Goal: Find specific page/section: Find specific page/section

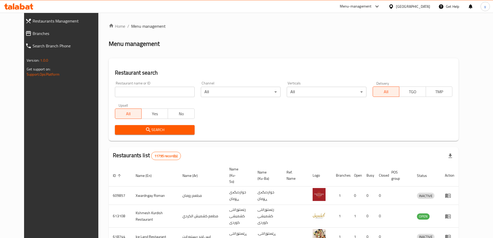
click at [120, 89] on input "search" at bounding box center [155, 92] width 80 height 10
click at [63, 36] on span "Branches" at bounding box center [68, 33] width 70 height 6
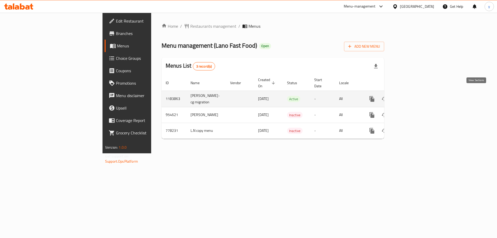
click at [412, 96] on icon "enhanced table" at bounding box center [409, 99] width 6 height 6
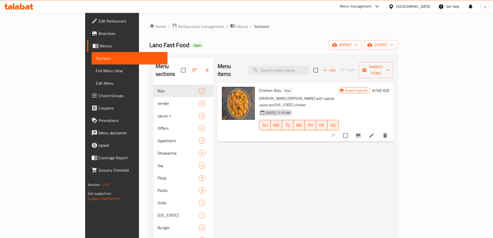
click at [96, 73] on span "Full Menu View" at bounding box center [130, 71] width 68 height 6
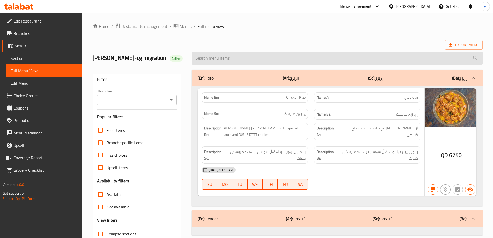
click at [259, 60] on input "search" at bounding box center [336, 57] width 291 height 13
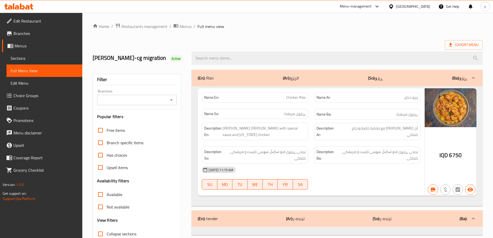
paste input "651427"
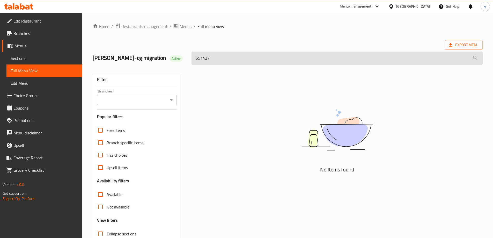
click at [208, 60] on input "651427" at bounding box center [336, 57] width 291 height 13
paste input "Chicken Burger"
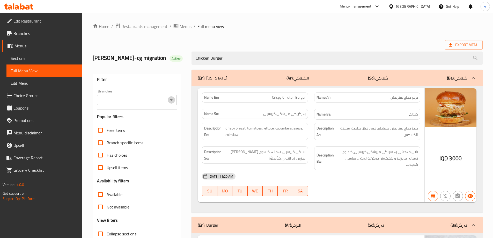
click at [174, 99] on icon "Open" at bounding box center [171, 100] width 6 height 6
type input "Chicken Burger"
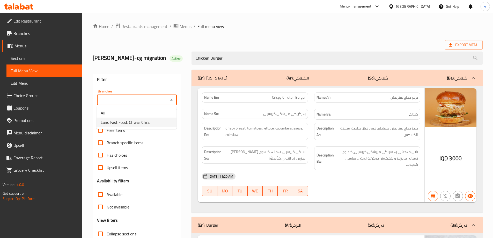
click at [142, 122] on span "Lano Fast Food, Chwar Chra" at bounding box center [125, 122] width 49 height 6
type input "Lano Fast Food, Chwar Chra"
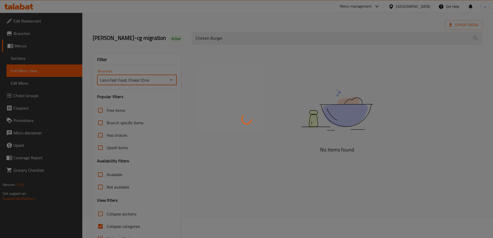
scroll to position [38, 0]
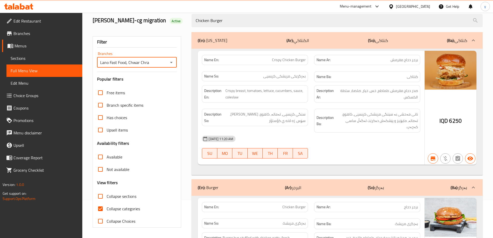
click at [98, 206] on input "Collapse categories" at bounding box center [100, 208] width 12 height 12
checkbox input "false"
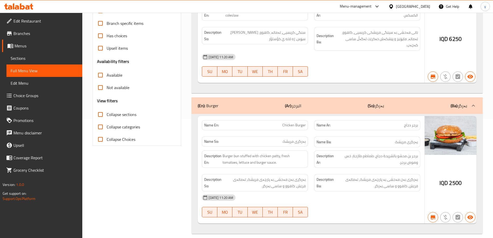
scroll to position [16, 0]
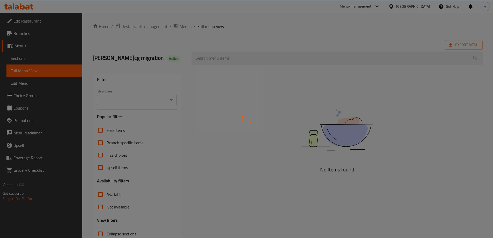
click at [254, 73] on div at bounding box center [246, 119] width 493 height 238
click at [255, 57] on div at bounding box center [246, 119] width 493 height 238
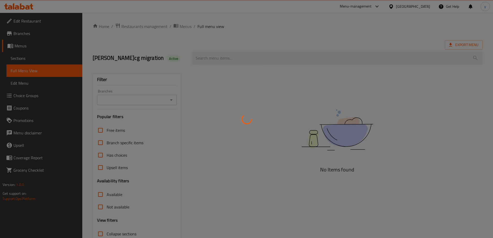
click at [255, 57] on div at bounding box center [246, 119] width 493 height 238
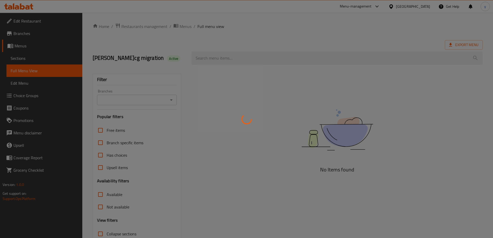
click at [255, 57] on div at bounding box center [246, 119] width 493 height 238
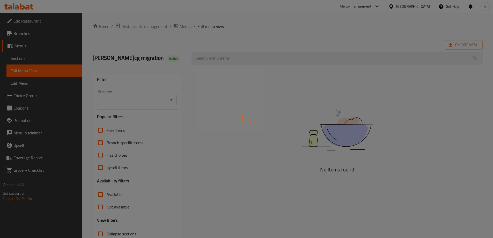
click at [255, 57] on div at bounding box center [246, 119] width 493 height 238
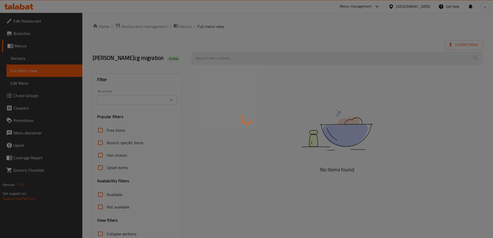
click at [255, 57] on div at bounding box center [246, 119] width 493 height 238
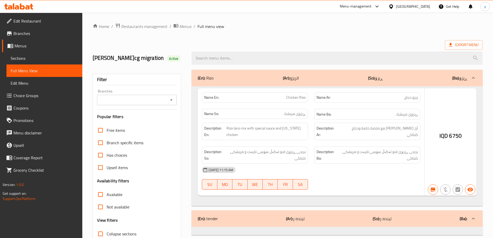
click at [255, 57] on div at bounding box center [246, 119] width 493 height 238
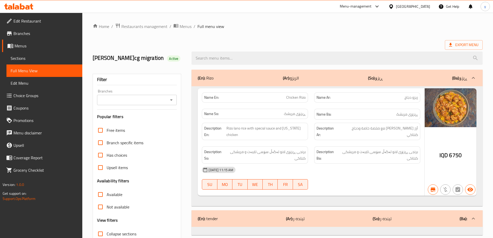
click at [255, 57] on div at bounding box center [246, 119] width 493 height 238
click at [255, 57] on input "search" at bounding box center [336, 57] width 291 height 13
paste input "Chicken Burger"
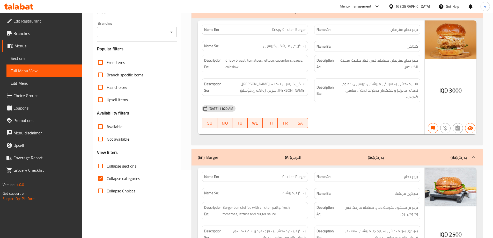
scroll to position [16, 0]
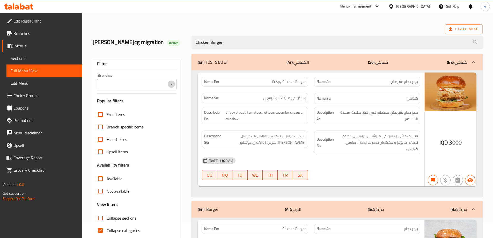
click at [172, 83] on icon "Open" at bounding box center [171, 84] width 6 height 6
type input "Chicken Burger"
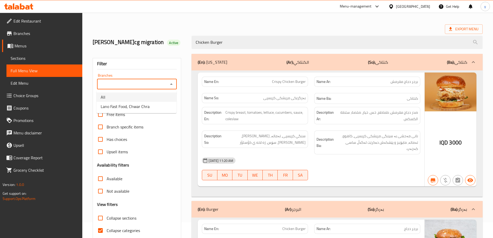
click at [156, 106] on li "Lano Fast Food, Chwar Chra" at bounding box center [137, 106] width 80 height 9
type input "Lano Fast Food, Chwar Chra"
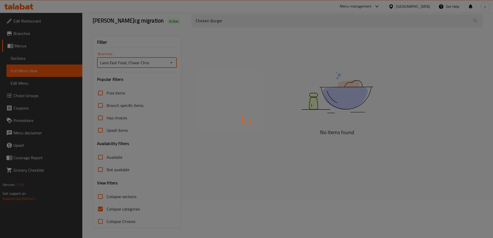
scroll to position [38, 0]
click at [101, 206] on div at bounding box center [246, 119] width 493 height 238
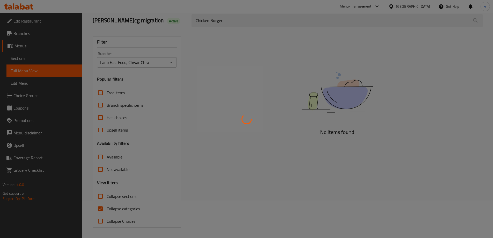
click at [101, 206] on div at bounding box center [246, 119] width 493 height 238
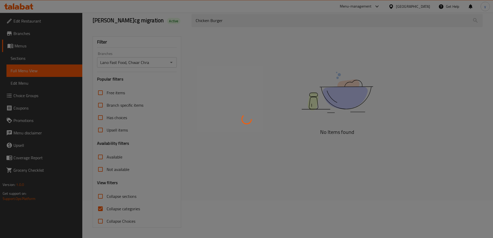
click at [101, 206] on div at bounding box center [246, 119] width 493 height 238
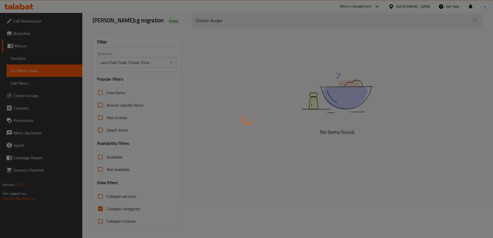
click at [101, 206] on div at bounding box center [246, 119] width 493 height 238
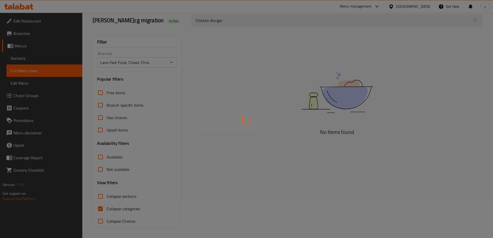
click at [101, 206] on div at bounding box center [246, 119] width 493 height 238
click at [101, 208] on div at bounding box center [246, 119] width 493 height 238
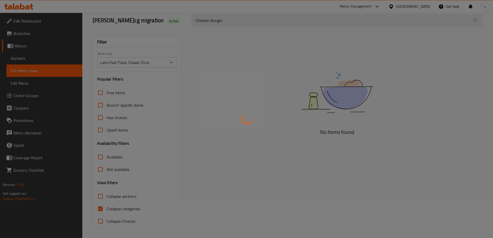
click at [101, 208] on div at bounding box center [246, 119] width 493 height 238
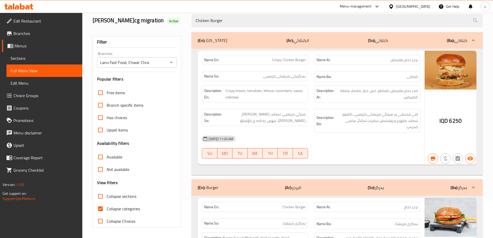
click at [313, 46] on div "(En): Kentucky (Ar): الكنتاكي (So): كنتاكی (Ba): كنتاكی" at bounding box center [336, 40] width 291 height 17
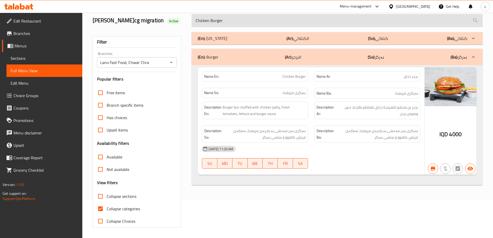
click at [229, 19] on input "Chicken Burger" at bounding box center [336, 20] width 291 height 13
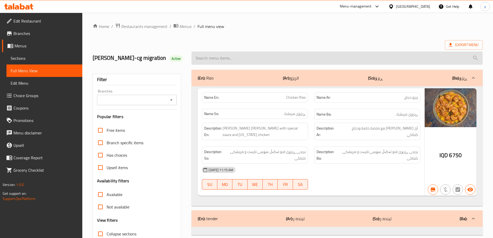
click at [309, 57] on input "search" at bounding box center [336, 57] width 291 height 13
paste input "Chicken Burger"
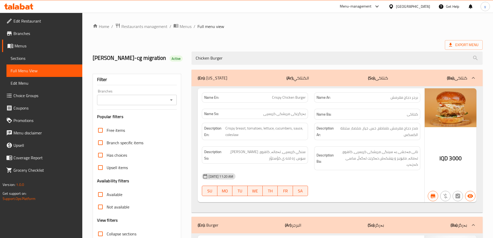
drag, startPoint x: 172, startPoint y: 99, endPoint x: 158, endPoint y: 105, distance: 15.0
click at [172, 99] on icon "Open" at bounding box center [171, 100] width 6 height 6
type input "Chicken Burger"
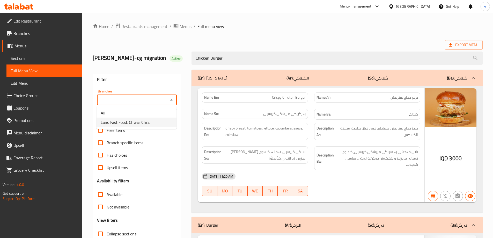
click at [117, 117] on li "Lano Fast Food, Chwar Chra" at bounding box center [137, 121] width 80 height 9
type input "Lano Fast Food, Chwar Chra"
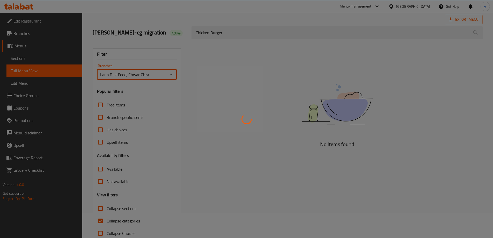
scroll to position [38, 0]
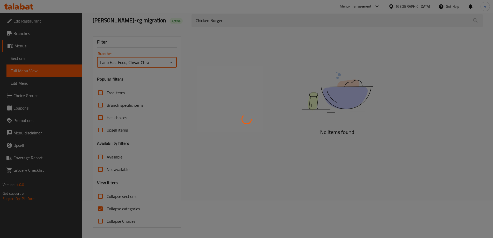
click at [102, 207] on div at bounding box center [246, 119] width 493 height 238
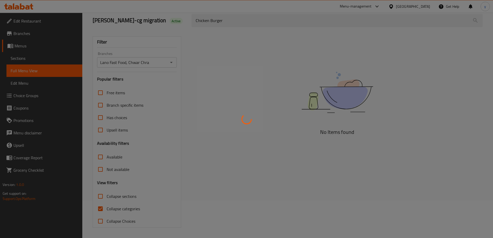
click at [102, 207] on div at bounding box center [246, 119] width 493 height 238
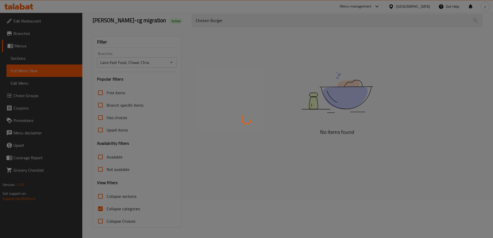
click at [102, 207] on div at bounding box center [246, 119] width 493 height 238
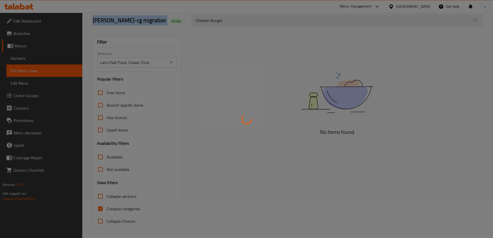
click at [101, 207] on div at bounding box center [246, 119] width 493 height 238
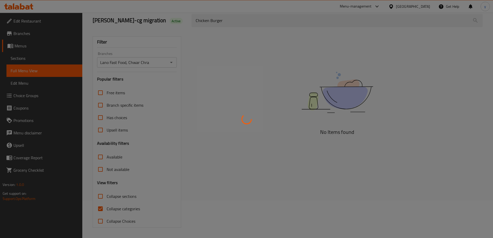
click at [101, 207] on div at bounding box center [246, 119] width 493 height 238
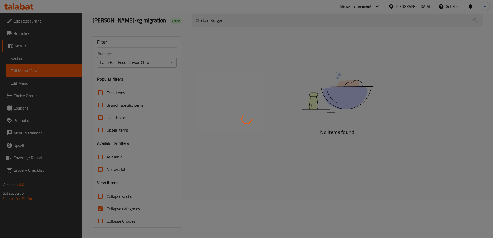
click at [128, 26] on div at bounding box center [246, 119] width 493 height 238
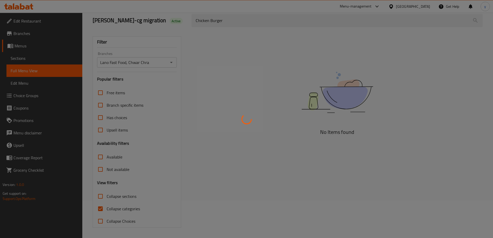
click at [128, 18] on div at bounding box center [246, 119] width 493 height 238
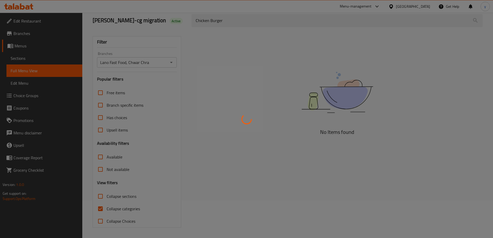
click at [128, 18] on div at bounding box center [246, 119] width 493 height 238
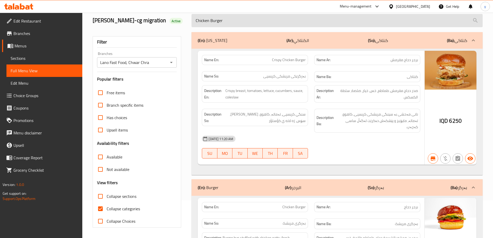
click at [266, 20] on input "Chicken Burger" at bounding box center [336, 20] width 291 height 13
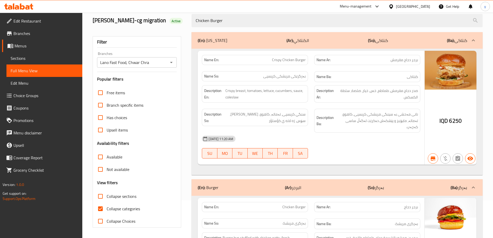
click at [277, 37] on div "(En): Kentucky (Ar): الكنتاكي (So): كنتاكی (Ba): كنتاكی" at bounding box center [332, 40] width 269 height 6
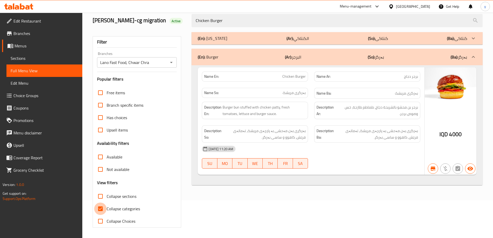
drag, startPoint x: 100, startPoint y: 206, endPoint x: 203, endPoint y: 147, distance: 118.6
click at [101, 206] on input "Collapse categories" at bounding box center [100, 208] width 12 height 12
checkbox input "false"
